Goal: Task Accomplishment & Management: Manage account settings

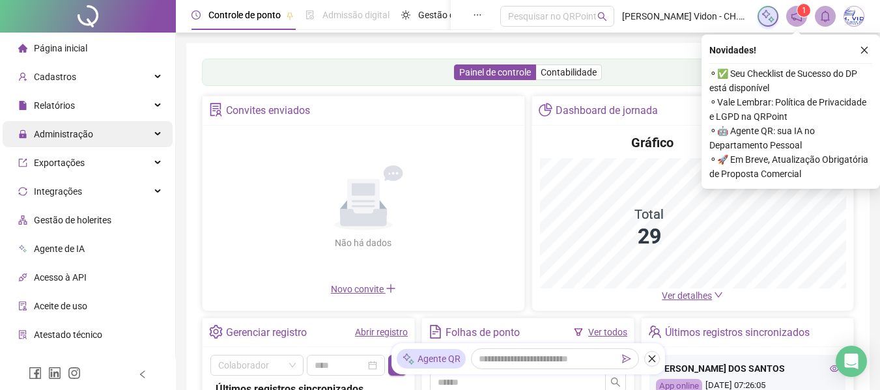
click at [65, 141] on span "Administração" at bounding box center [55, 134] width 75 height 26
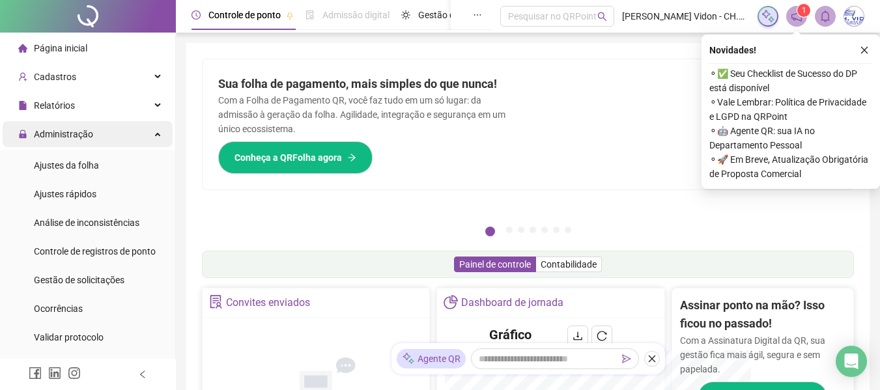
click at [68, 129] on span "Administração" at bounding box center [63, 134] width 59 height 10
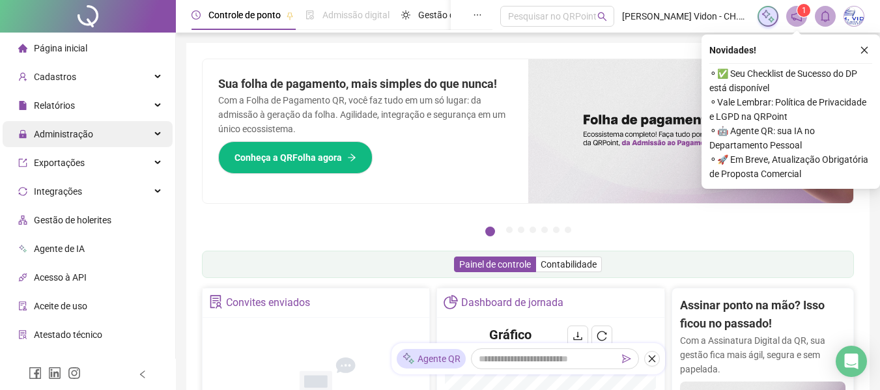
click at [68, 126] on span "Administração" at bounding box center [55, 134] width 75 height 26
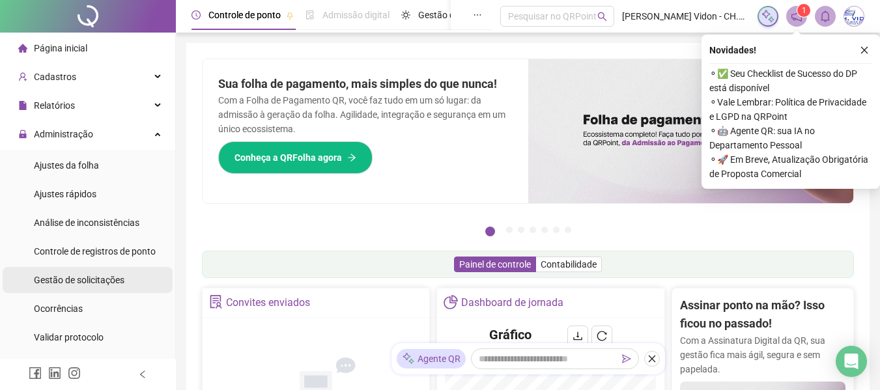
click at [83, 276] on span "Gestão de solicitações" at bounding box center [79, 280] width 91 height 10
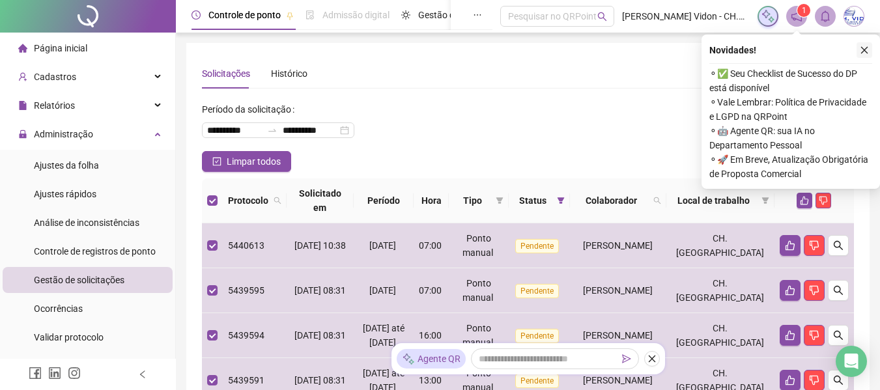
click at [865, 54] on icon "close" at bounding box center [864, 50] width 9 height 9
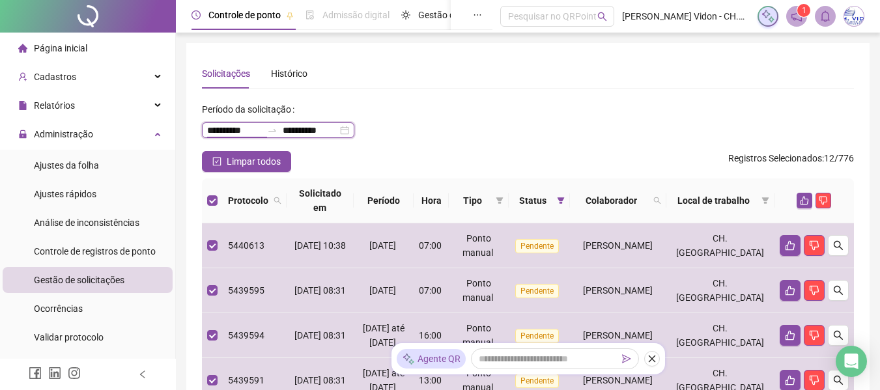
drag, startPoint x: 255, startPoint y: 132, endPoint x: 165, endPoint y: 131, distance: 89.9
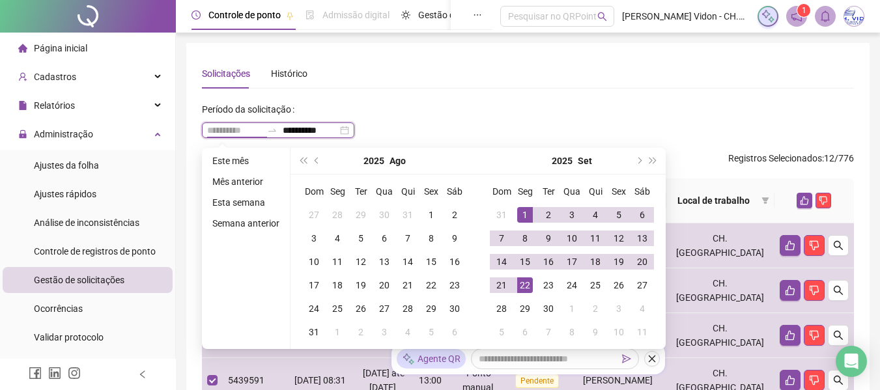
type input "**********"
click at [519, 215] on div "1" at bounding box center [525, 215] width 16 height 16
type input "**********"
click at [526, 285] on div "22" at bounding box center [525, 286] width 16 height 16
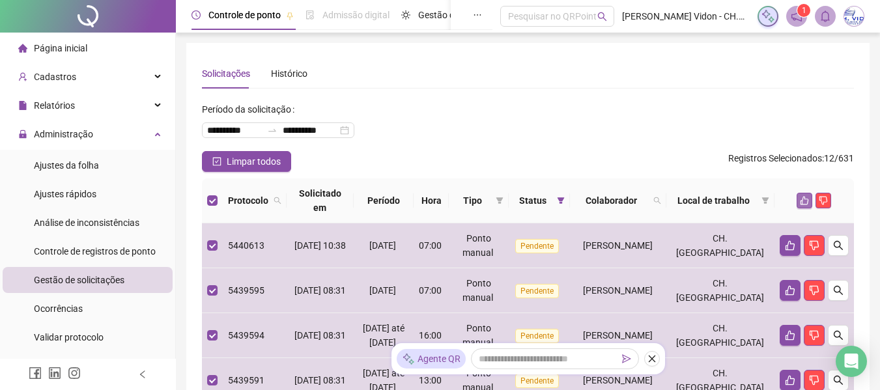
click at [805, 203] on icon "like" at bounding box center [804, 200] width 9 height 9
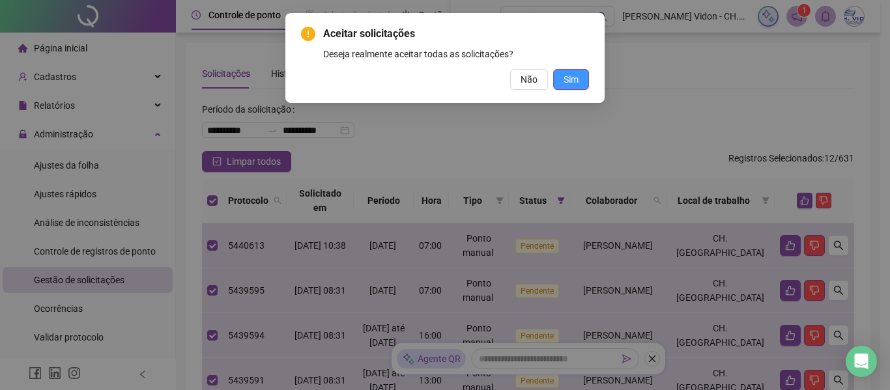
click at [573, 81] on span "Sim" at bounding box center [571, 79] width 15 height 14
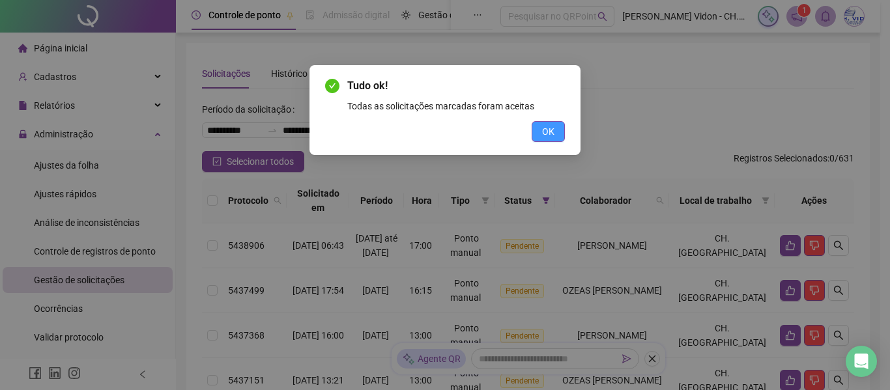
click at [554, 136] on span "OK" at bounding box center [548, 131] width 12 height 14
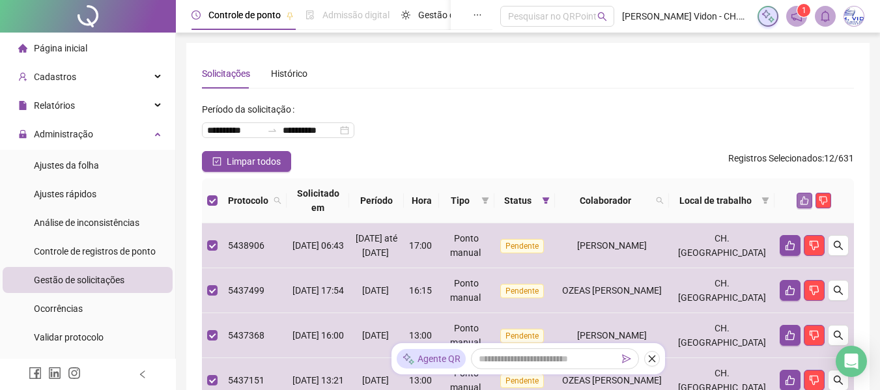
click at [806, 197] on icon "like" at bounding box center [804, 200] width 9 height 9
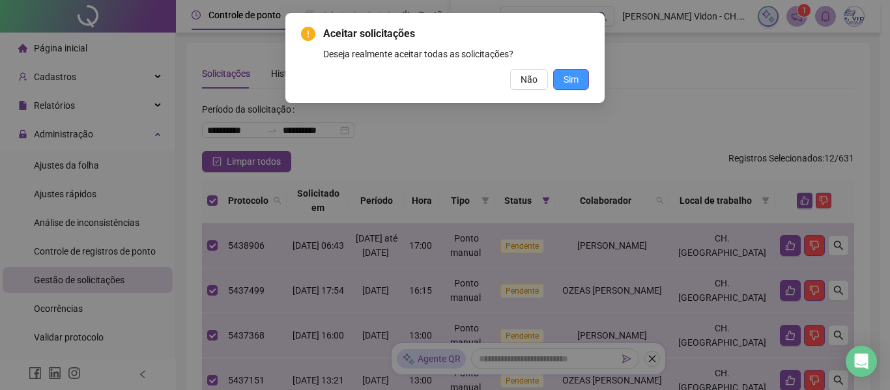
click at [580, 81] on button "Sim" at bounding box center [571, 79] width 36 height 21
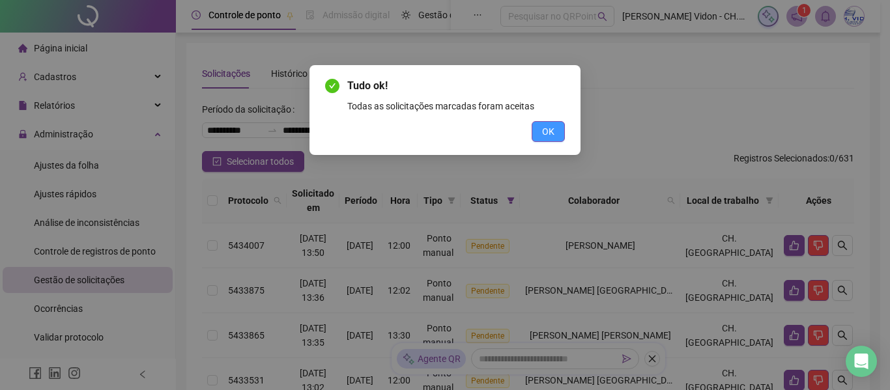
click at [548, 132] on span "OK" at bounding box center [548, 131] width 12 height 14
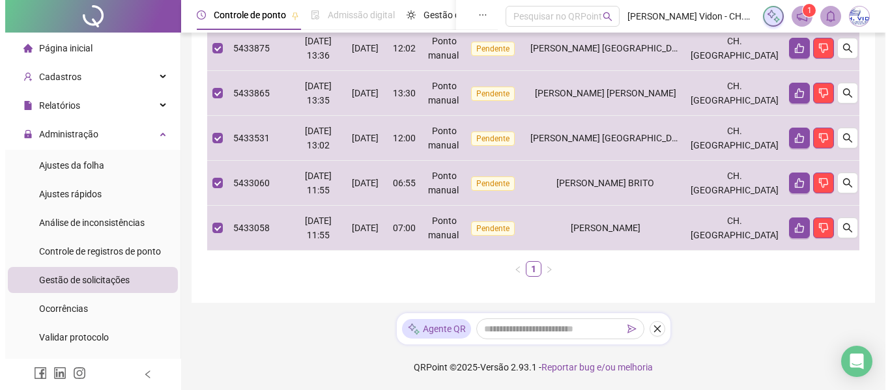
scroll to position [47, 0]
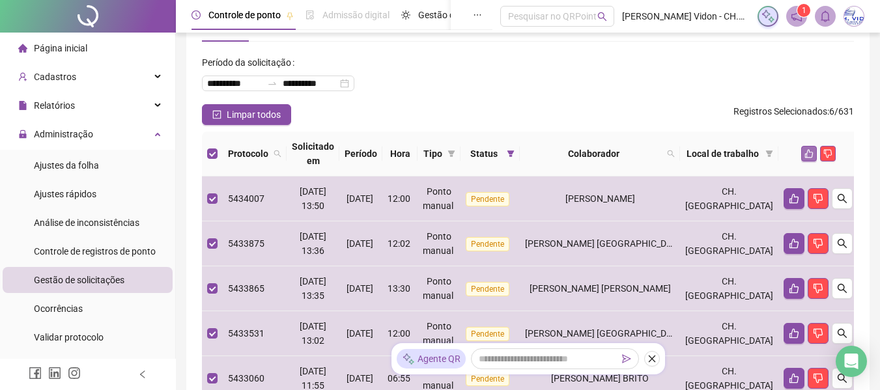
click at [805, 152] on icon "like" at bounding box center [809, 153] width 9 height 9
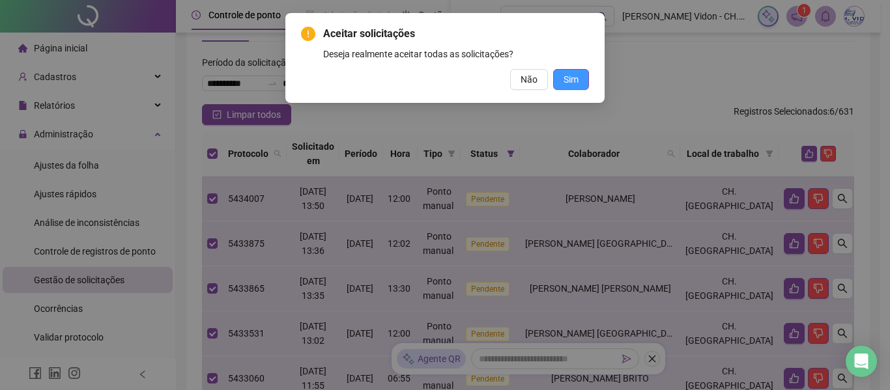
click at [581, 73] on button "Sim" at bounding box center [571, 79] width 36 height 21
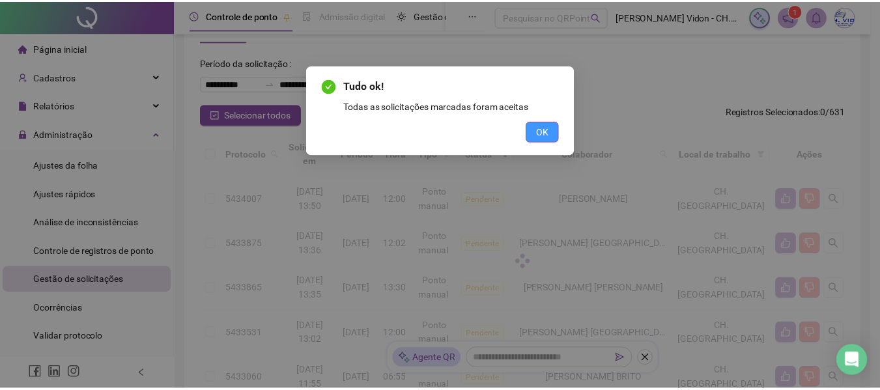
scroll to position [45, 0]
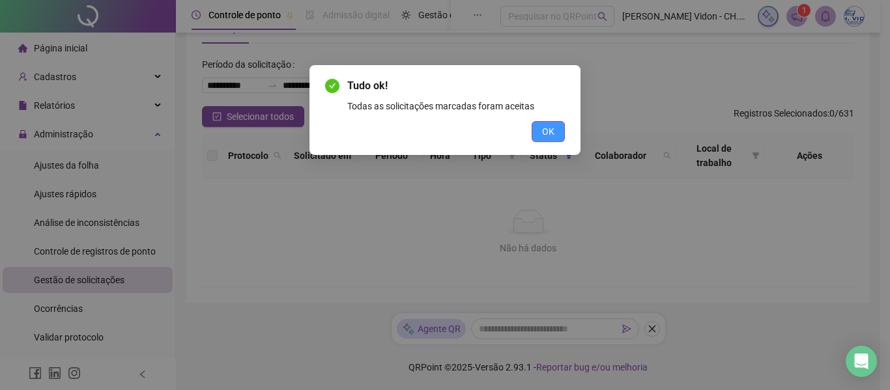
click at [549, 136] on span "OK" at bounding box center [548, 131] width 12 height 14
